Goal: Check status: Check status

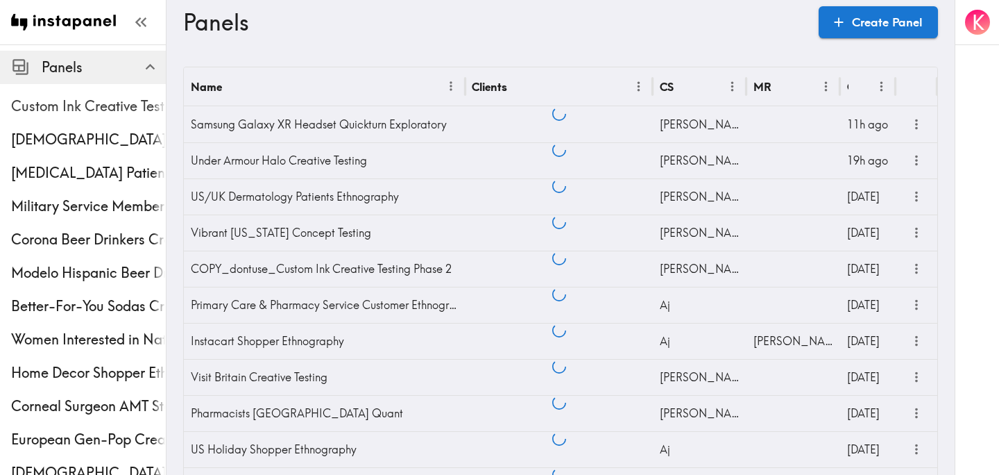
click at [92, 104] on span "Custom Ink Creative Testing Phase 2" at bounding box center [88, 105] width 155 height 19
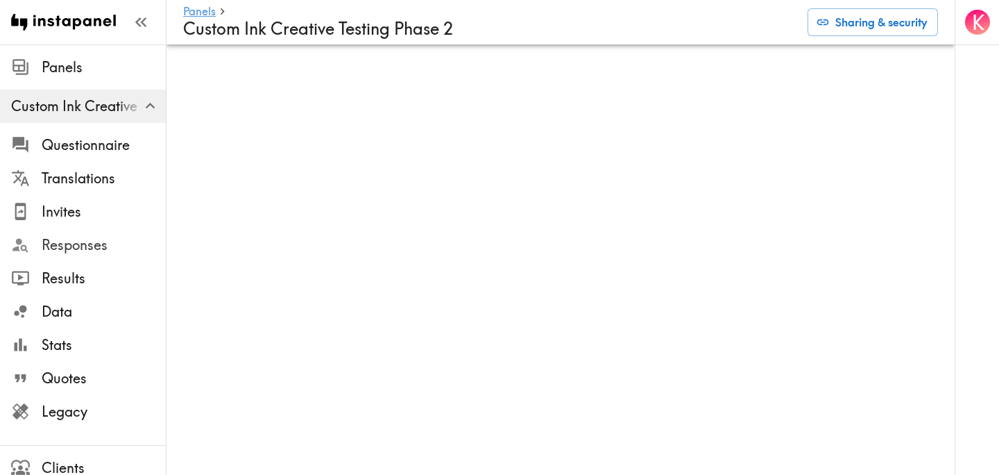
click at [55, 239] on span "Responses" at bounding box center [104, 244] width 124 height 19
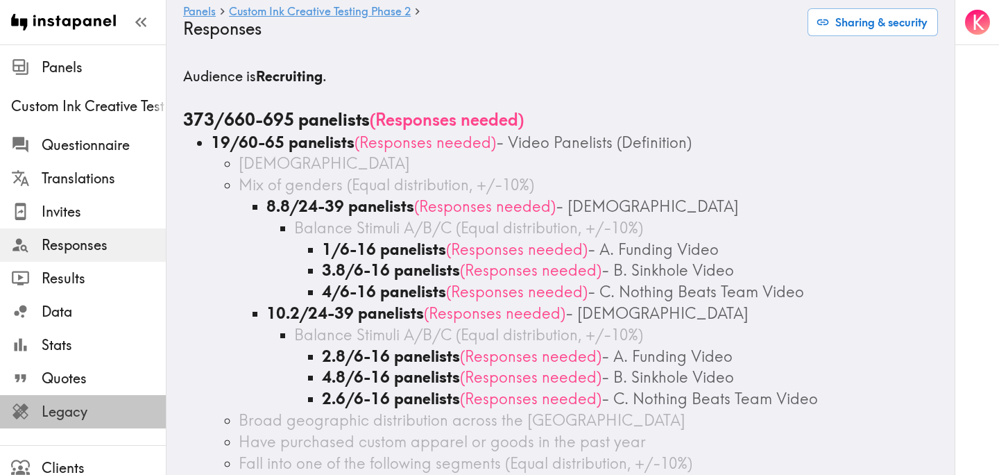
click at [62, 409] on span "Legacy" at bounding box center [104, 411] width 124 height 19
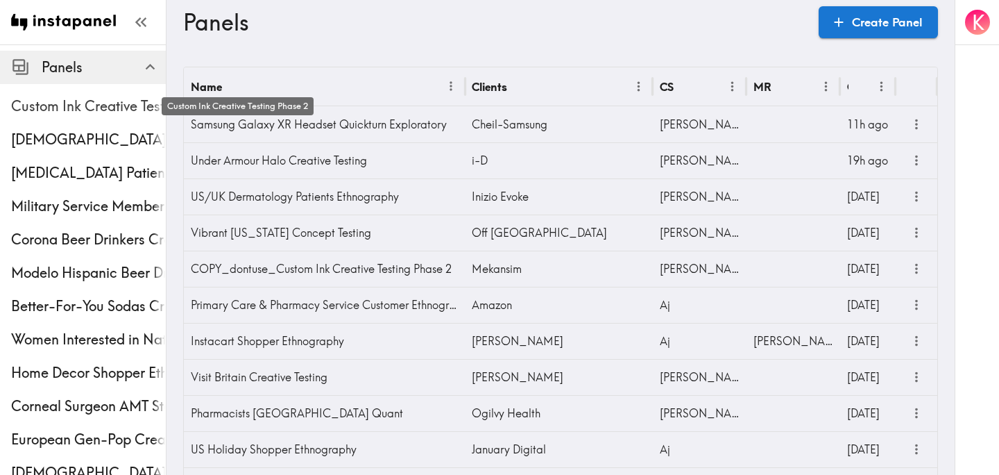
click at [114, 108] on span "Custom Ink Creative Testing Phase 2" at bounding box center [88, 105] width 155 height 19
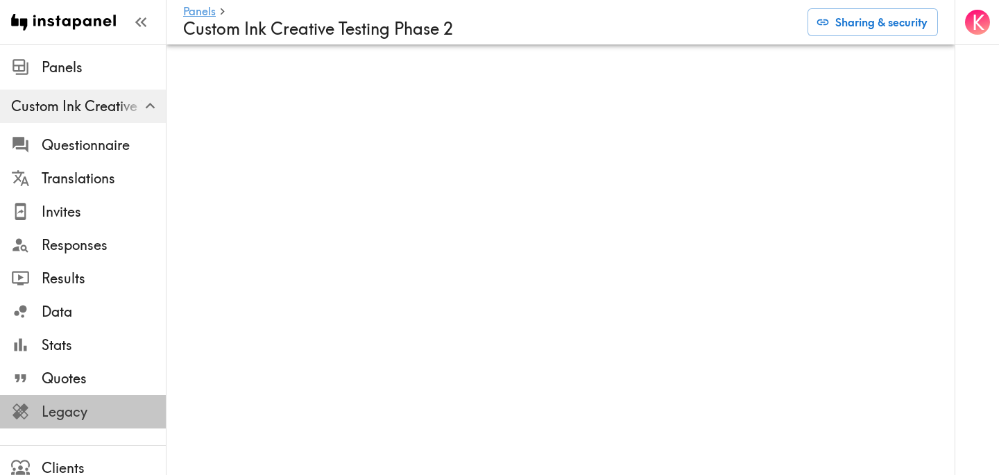
click at [122, 411] on span "Legacy" at bounding box center [104, 411] width 124 height 19
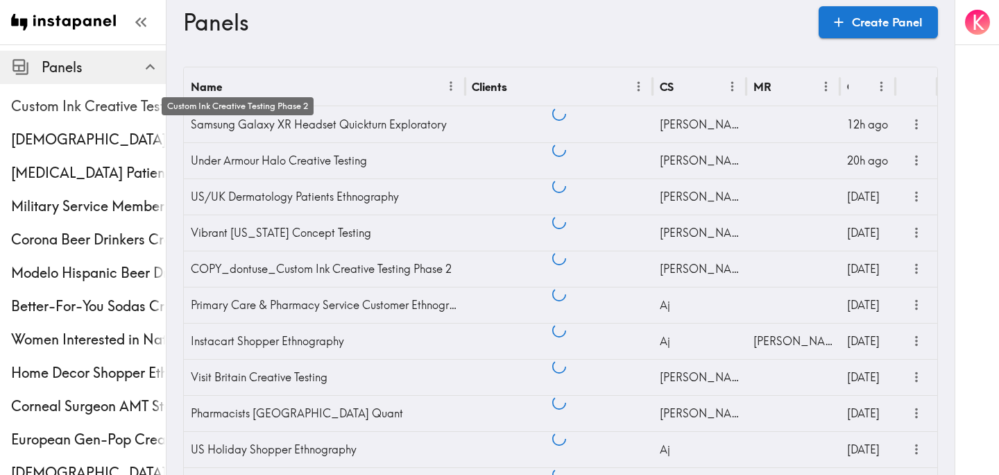
click at [66, 106] on span "Custom Ink Creative Testing Phase 2" at bounding box center [88, 105] width 155 height 19
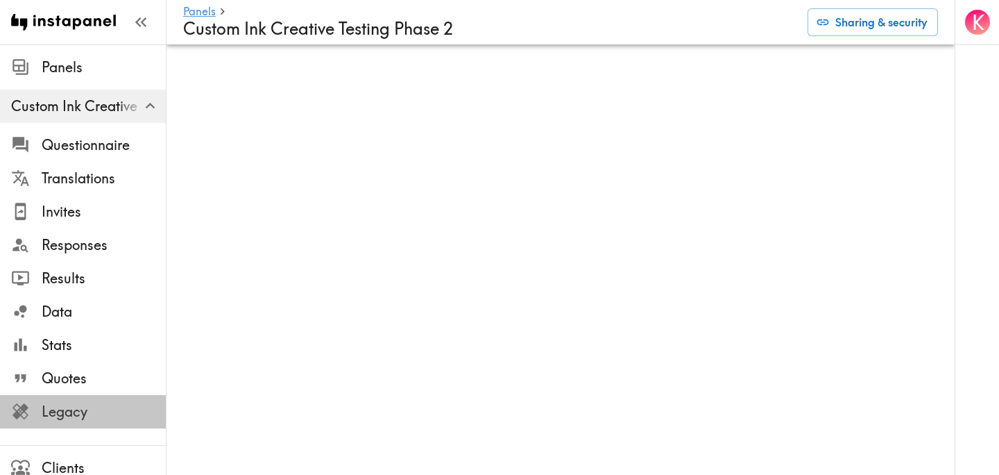
click at [89, 416] on span "Legacy" at bounding box center [104, 411] width 124 height 19
